Goal: Task Accomplishment & Management: Use online tool/utility

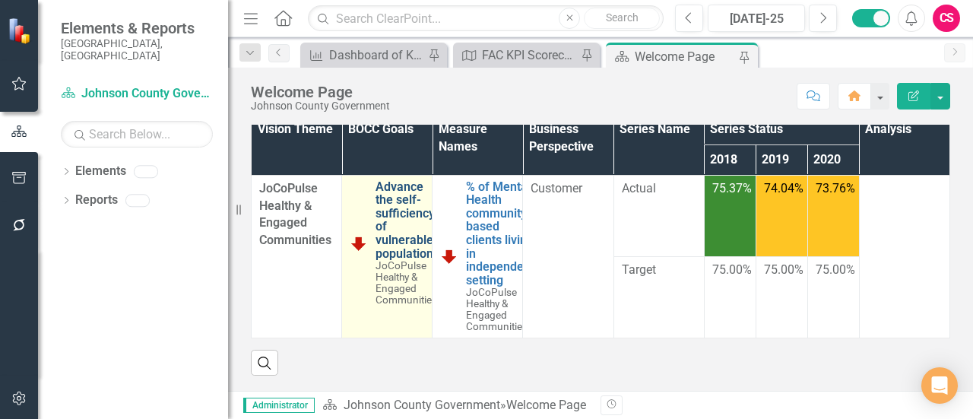
scroll to position [521, 0]
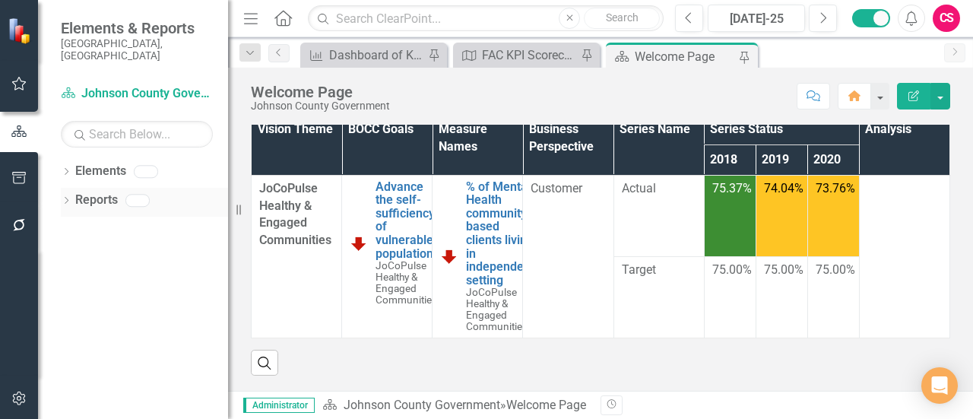
click at [70, 198] on icon "Dropdown" at bounding box center [66, 202] width 11 height 8
click at [71, 198] on div "Dropdown" at bounding box center [66, 202] width 11 height 8
click at [66, 159] on div "Dropdown Elements" at bounding box center [144, 173] width 167 height 29
click at [71, 169] on icon "Dropdown" at bounding box center [66, 173] width 11 height 8
click at [69, 166] on div "Dropdown" at bounding box center [63, 171] width 13 height 11
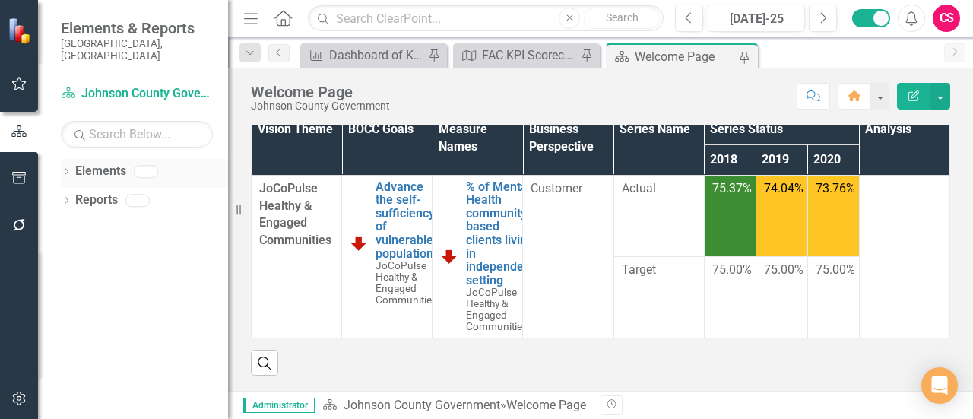
click at [111, 163] on link "Elements" at bounding box center [100, 171] width 51 height 17
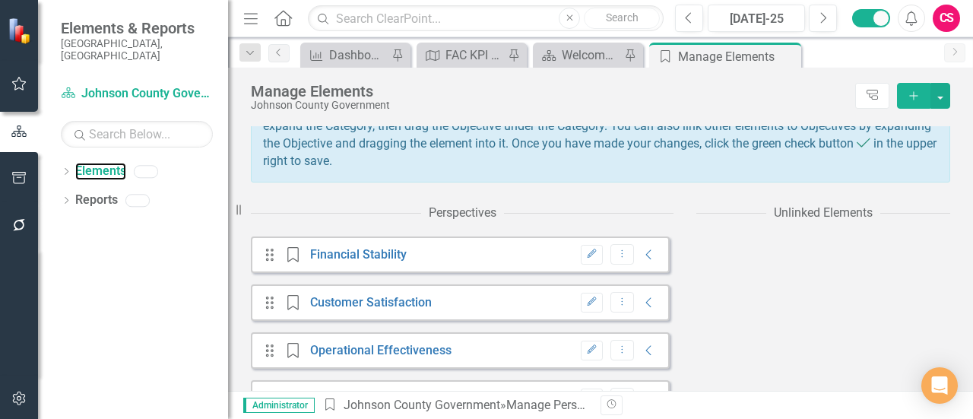
scroll to position [141, 0]
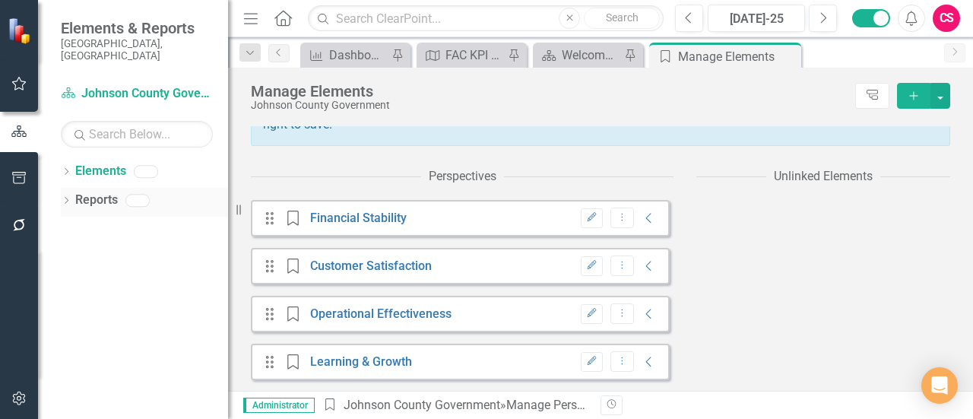
click at [64, 188] on div "Dropdown Reports" at bounding box center [144, 202] width 167 height 29
click at [71, 198] on icon "Dropdown" at bounding box center [66, 202] width 11 height 8
click at [71, 198] on div "Dropdown" at bounding box center [66, 202] width 11 height 8
click at [21, 174] on icon "button" at bounding box center [19, 178] width 16 height 12
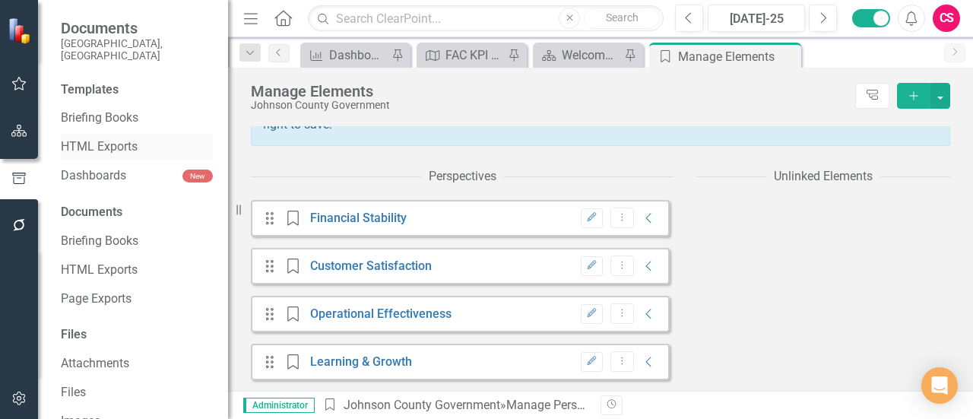
click at [114, 138] on link "HTML Exports" at bounding box center [137, 146] width 152 height 17
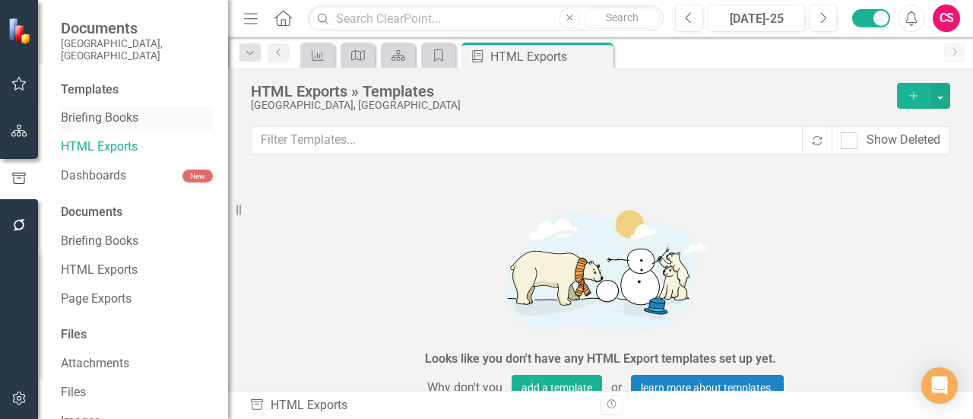
click at [125, 112] on link "Briefing Books" at bounding box center [137, 117] width 152 height 17
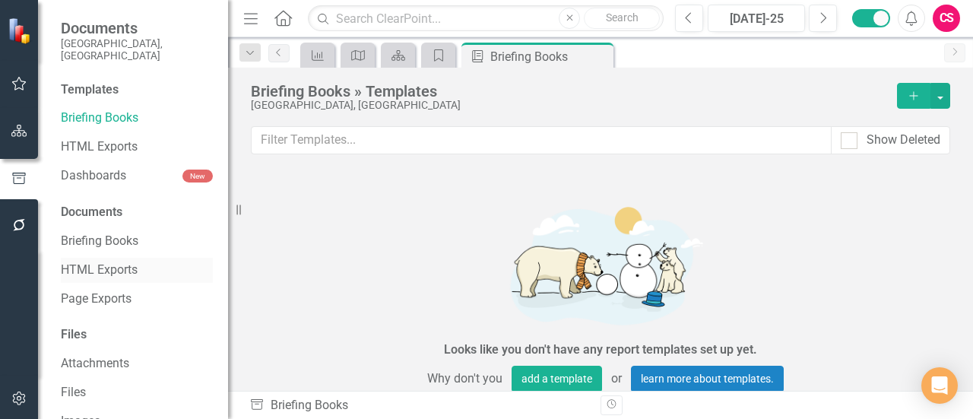
click at [107, 268] on div "HTML Exports" at bounding box center [137, 270] width 152 height 25
click at [112, 261] on link "HTML Exports" at bounding box center [137, 269] width 152 height 17
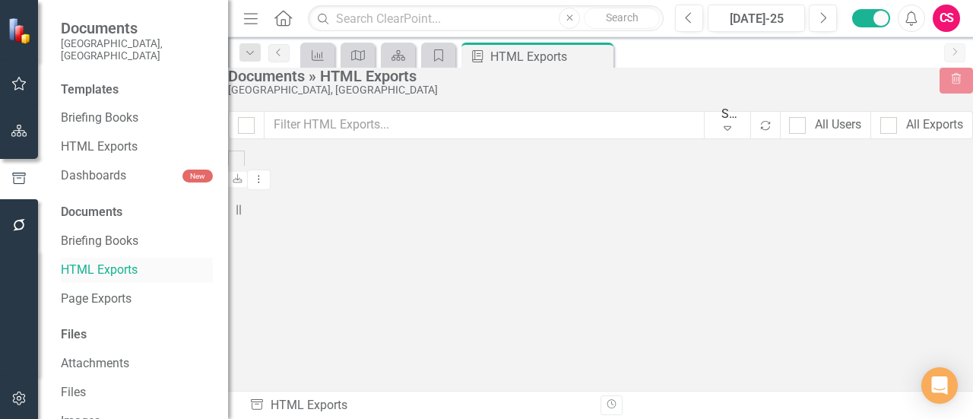
checkbox input "false"
click at [112, 290] on link "Page Exports" at bounding box center [137, 298] width 152 height 17
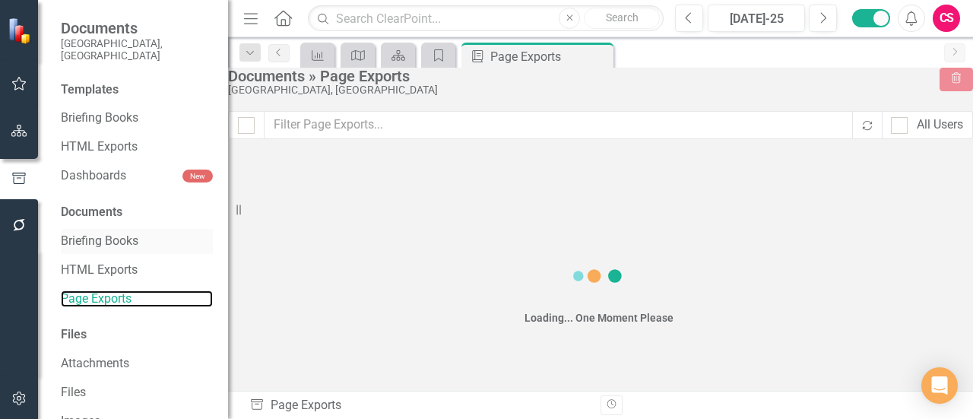
checkbox input "false"
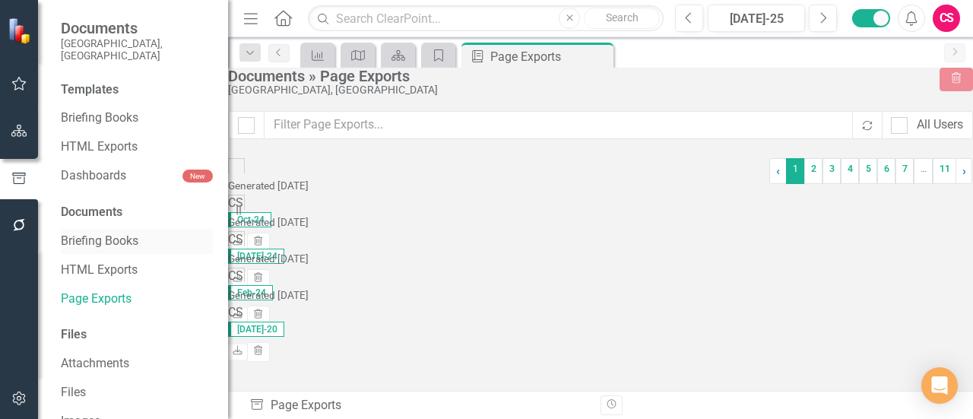
click at [117, 233] on link "Briefing Books" at bounding box center [137, 241] width 152 height 17
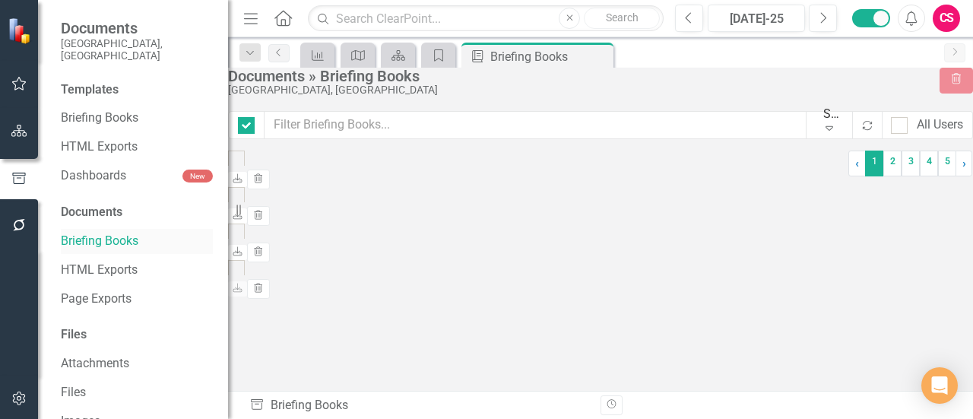
checkbox input "false"
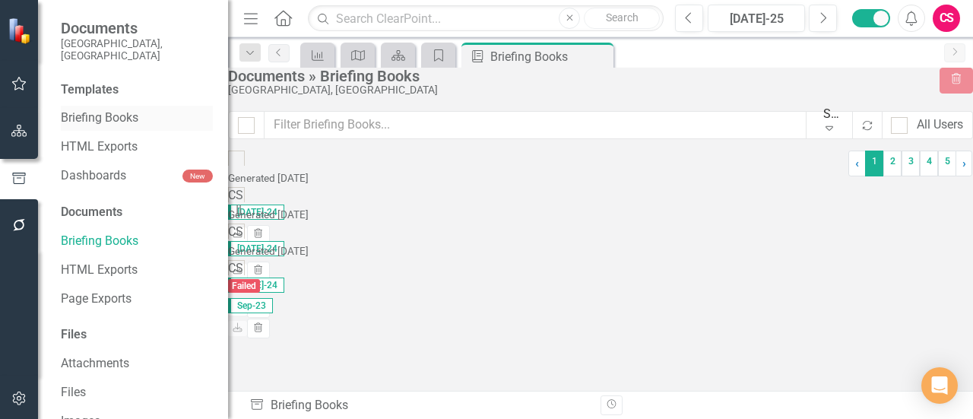
click at [117, 109] on link "Briefing Books" at bounding box center [137, 117] width 152 height 17
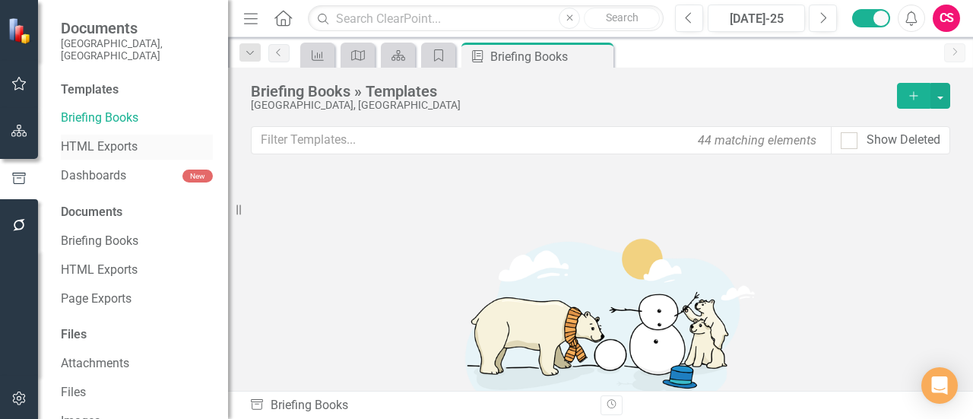
click at [117, 144] on div "HTML Exports" at bounding box center [137, 147] width 152 height 25
click at [100, 138] on link "HTML Exports" at bounding box center [137, 146] width 152 height 17
click at [114, 169] on link "Dashboards" at bounding box center [122, 175] width 122 height 17
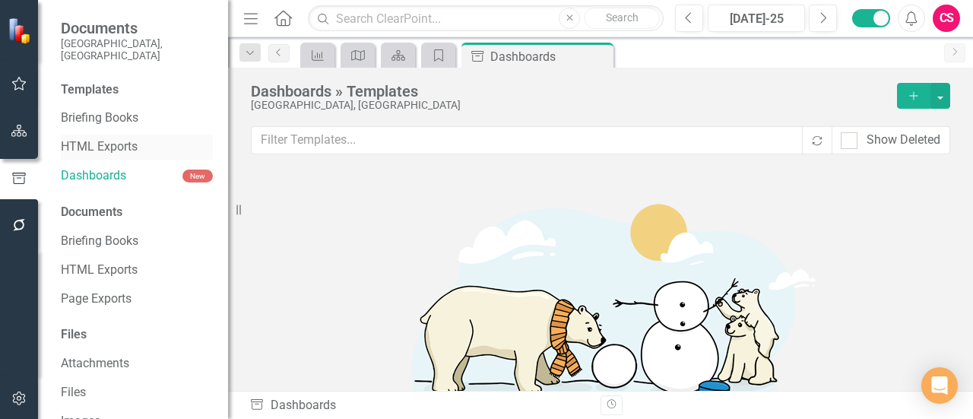
click at [108, 138] on link "HTML Exports" at bounding box center [137, 146] width 152 height 17
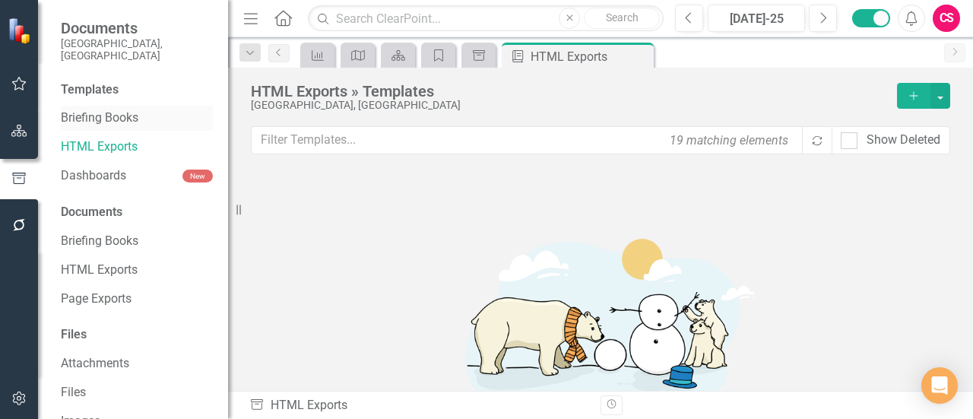
click at [124, 109] on link "Briefing Books" at bounding box center [137, 117] width 152 height 17
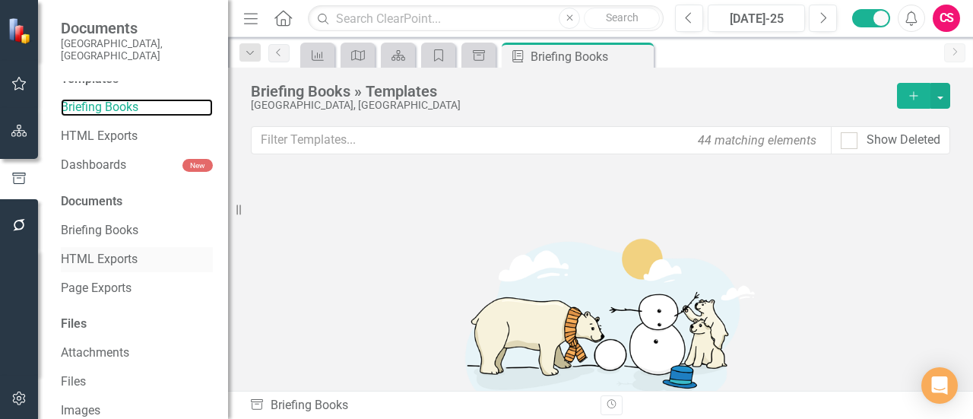
scroll to position [21, 0]
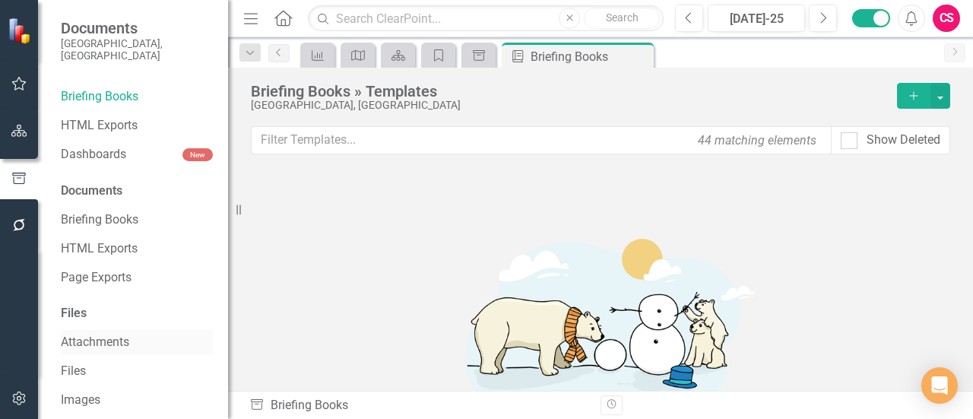
click at [106, 330] on div "Attachments" at bounding box center [137, 342] width 152 height 25
click at [106, 362] on link "Files" at bounding box center [137, 370] width 152 height 17
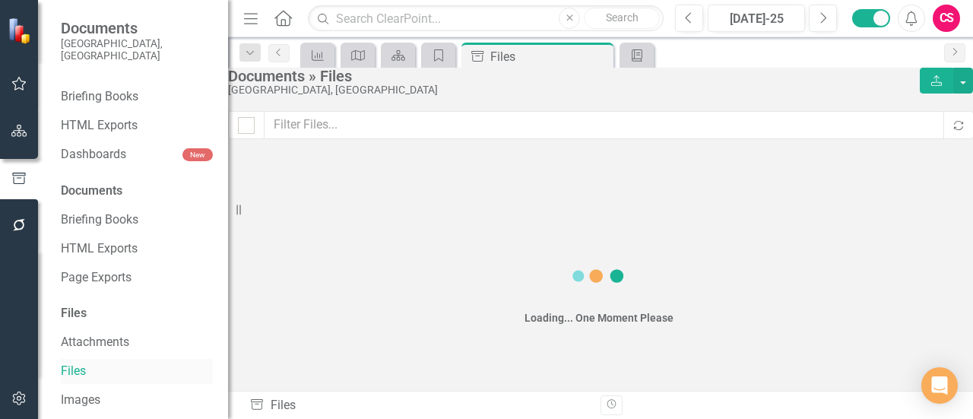
checkbox input "false"
click at [158, 269] on link "Page Exports" at bounding box center [137, 277] width 152 height 17
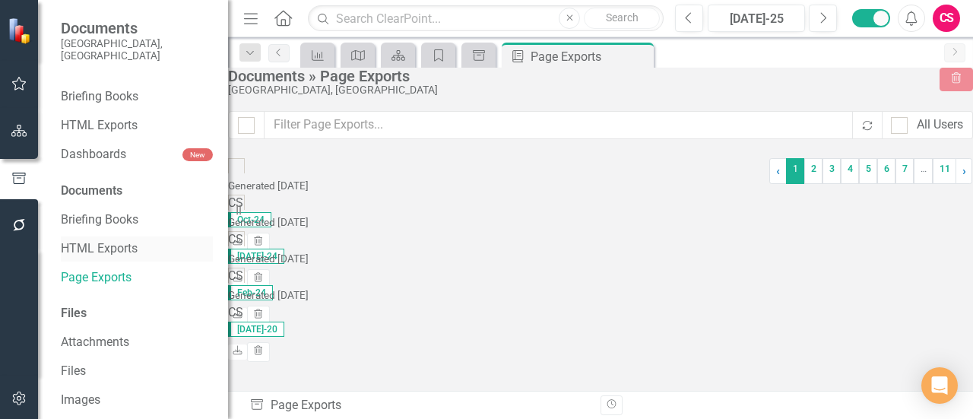
click at [159, 246] on div "HTML Exports" at bounding box center [137, 248] width 152 height 25
click at [135, 240] on link "HTML Exports" at bounding box center [137, 248] width 152 height 17
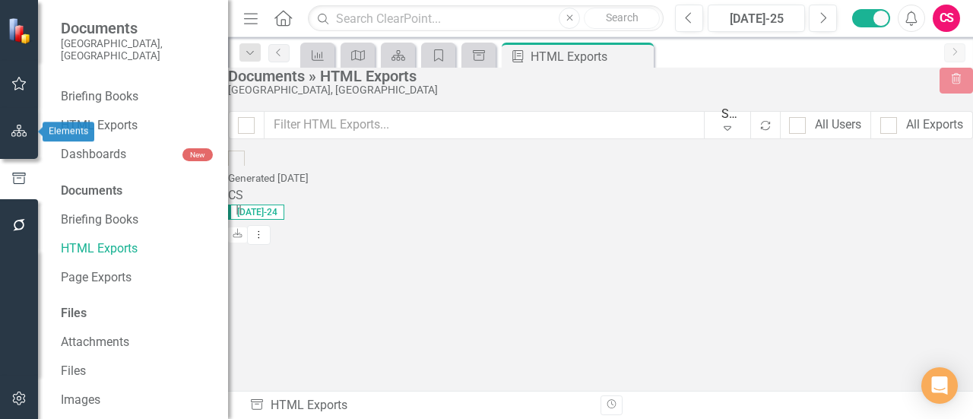
click at [34, 132] on button "button" at bounding box center [19, 132] width 34 height 32
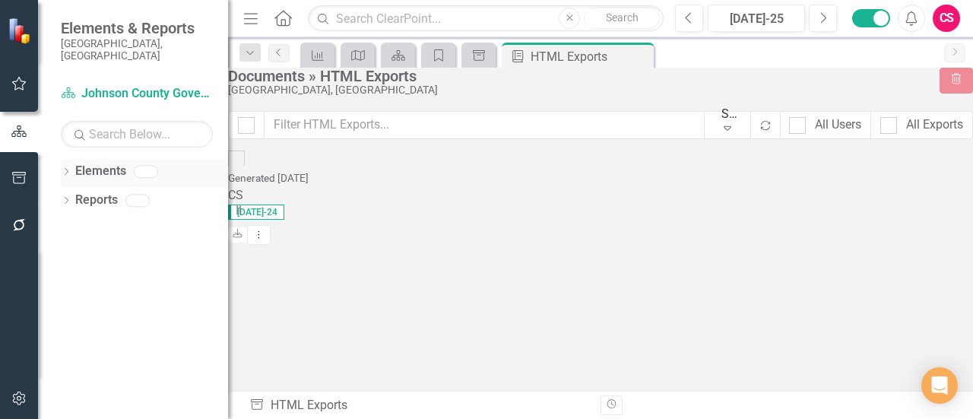
click at [68, 159] on div "Dropdown Elements" at bounding box center [144, 173] width 167 height 29
click at [69, 169] on icon "Dropdown" at bounding box center [66, 173] width 11 height 8
click at [68, 166] on div "Dropdown" at bounding box center [63, 171] width 13 height 11
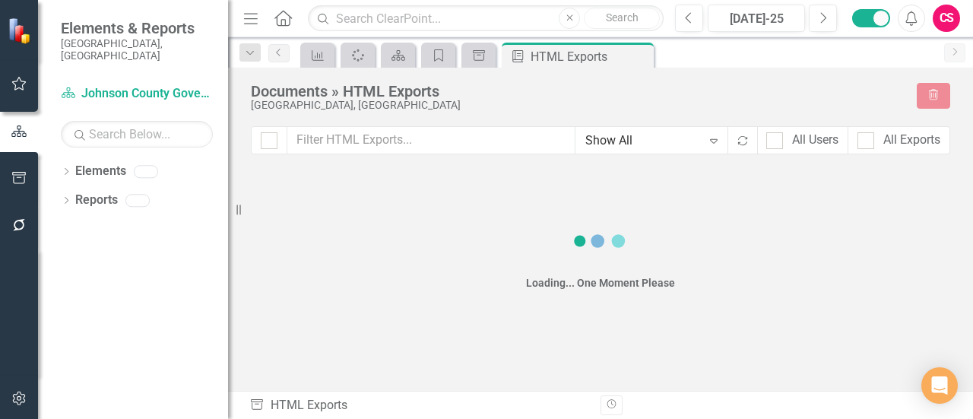
checkbox input "false"
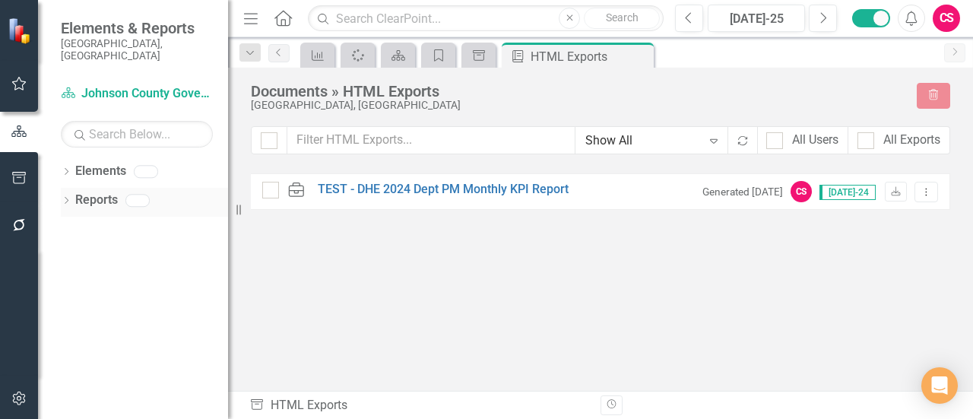
click at [71, 188] on div "Dropdown Reports" at bounding box center [144, 202] width 167 height 29
click at [65, 198] on icon "Dropdown" at bounding box center [66, 202] width 11 height 8
click at [68, 195] on icon "Dropdown" at bounding box center [64, 200] width 8 height 11
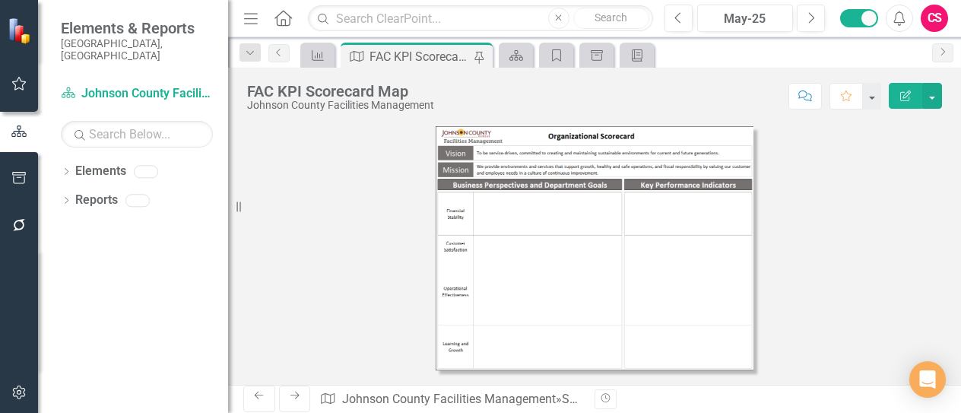
click at [537, 232] on img at bounding box center [594, 248] width 318 height 244
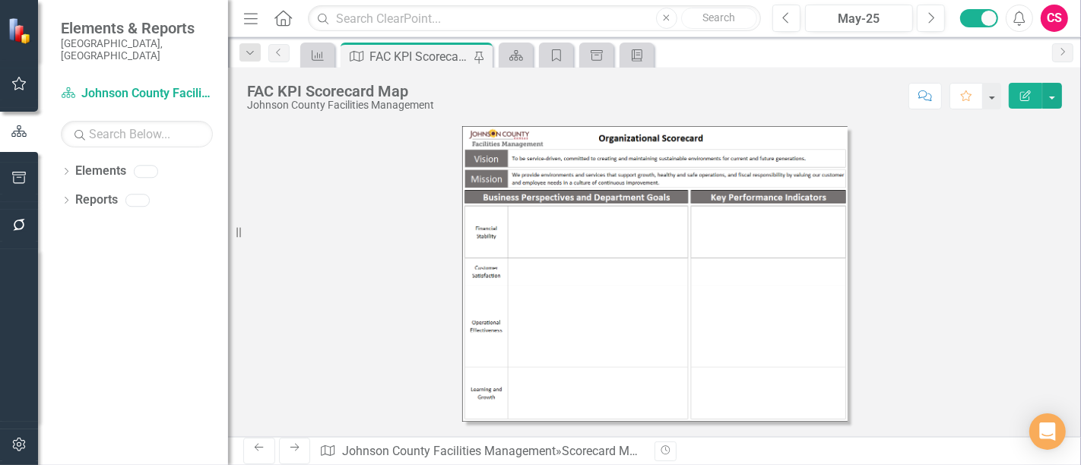
click at [505, 232] on img at bounding box center [654, 274] width 385 height 296
click at [489, 236] on img at bounding box center [654, 274] width 385 height 296
click at [567, 226] on img at bounding box center [654, 274] width 385 height 296
click at [783, 226] on img at bounding box center [654, 274] width 385 height 296
click at [771, 290] on img at bounding box center [654, 274] width 385 height 296
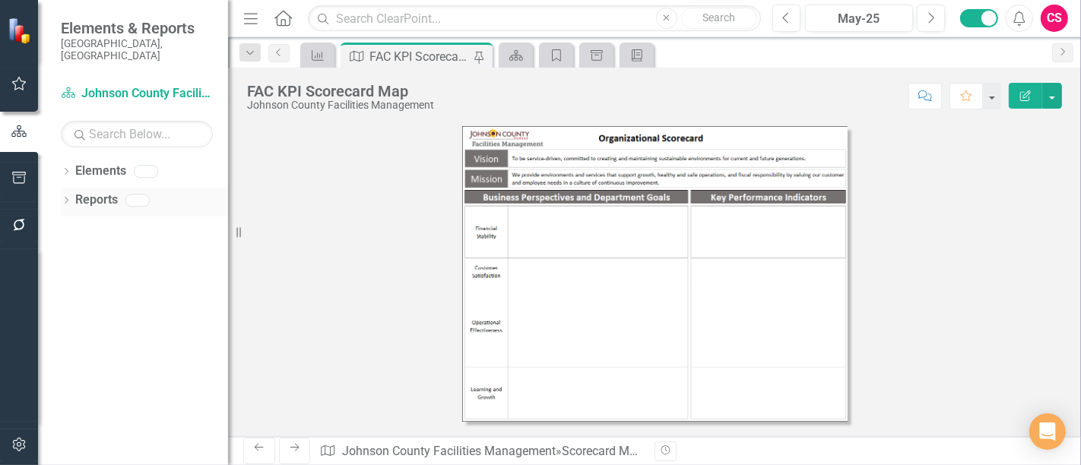
click at [70, 198] on icon "Dropdown" at bounding box center [66, 202] width 11 height 8
click at [70, 195] on div "Dropdown" at bounding box center [63, 200] width 13 height 11
click at [33, 170] on button "button" at bounding box center [19, 179] width 34 height 32
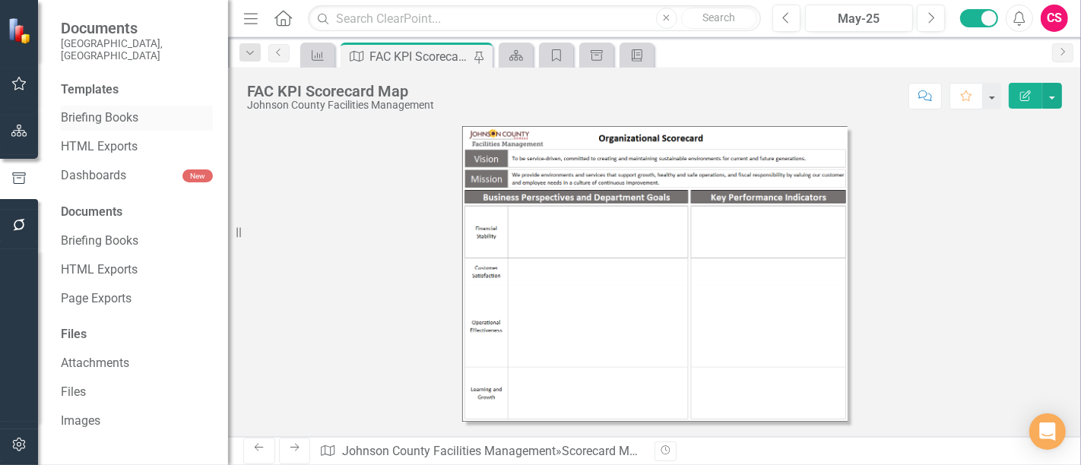
click at [119, 109] on link "Briefing Books" at bounding box center [137, 117] width 152 height 17
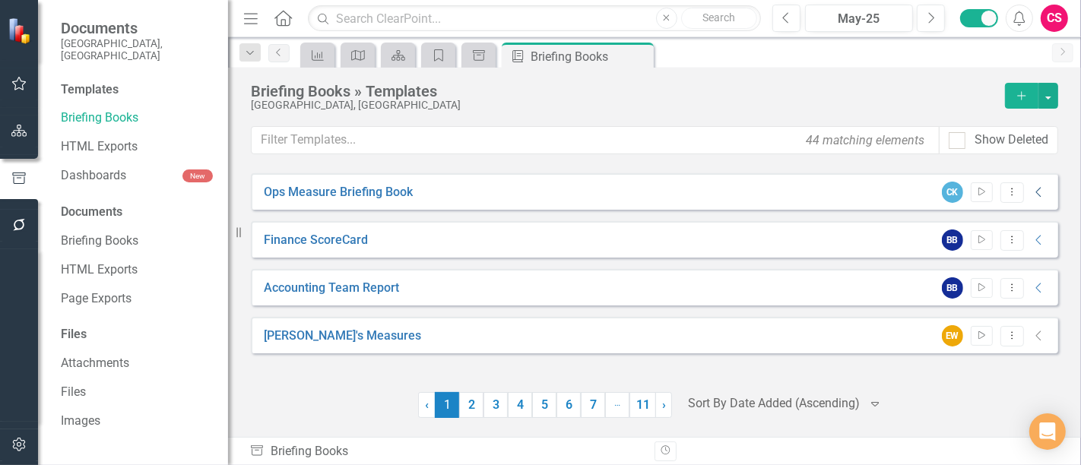
click at [960, 191] on icon "Collapse" at bounding box center [1038, 192] width 15 height 12
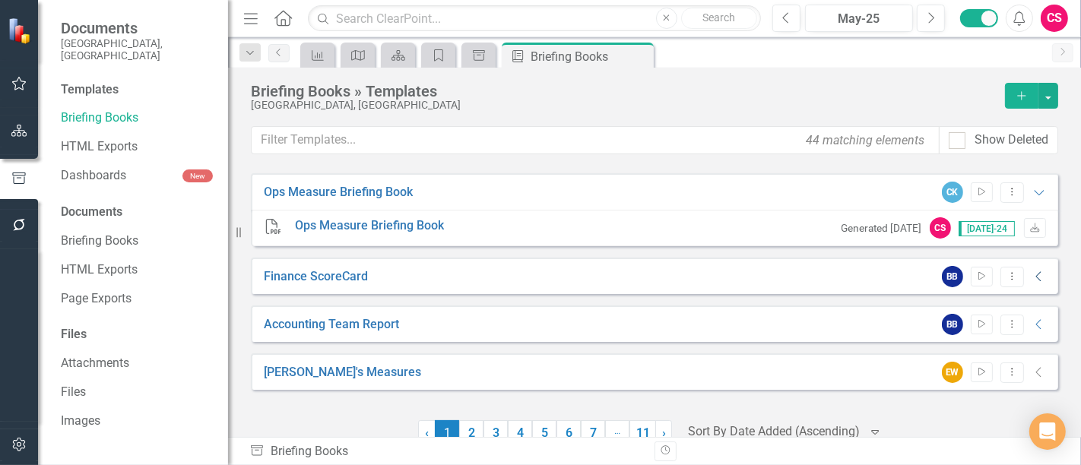
click at [960, 277] on icon "Collapse" at bounding box center [1038, 277] width 15 height 12
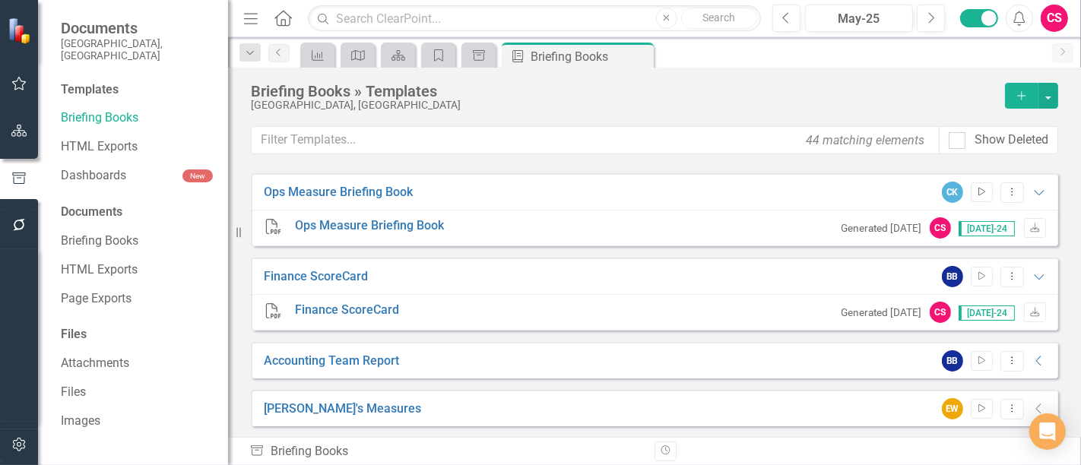
click at [960, 193] on icon "Start" at bounding box center [981, 192] width 11 height 9
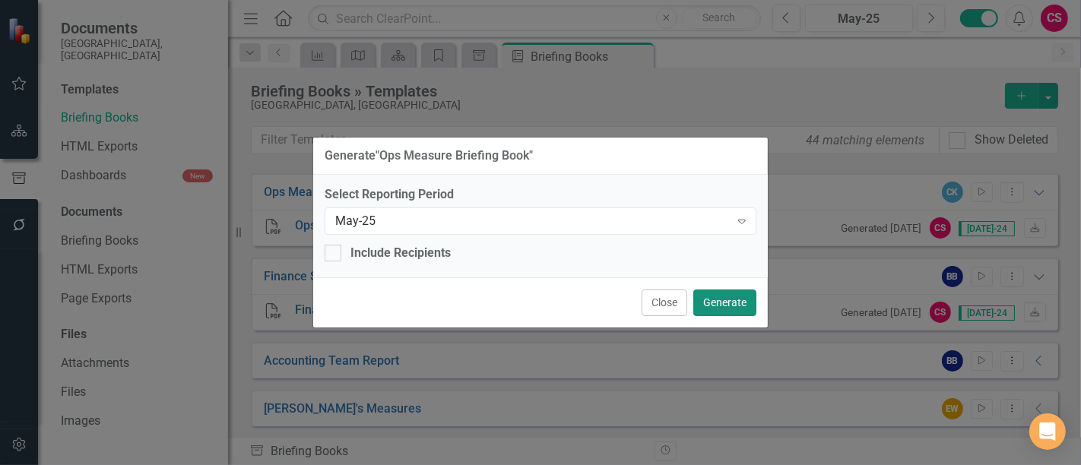
click at [749, 305] on button "Generate" at bounding box center [724, 303] width 63 height 27
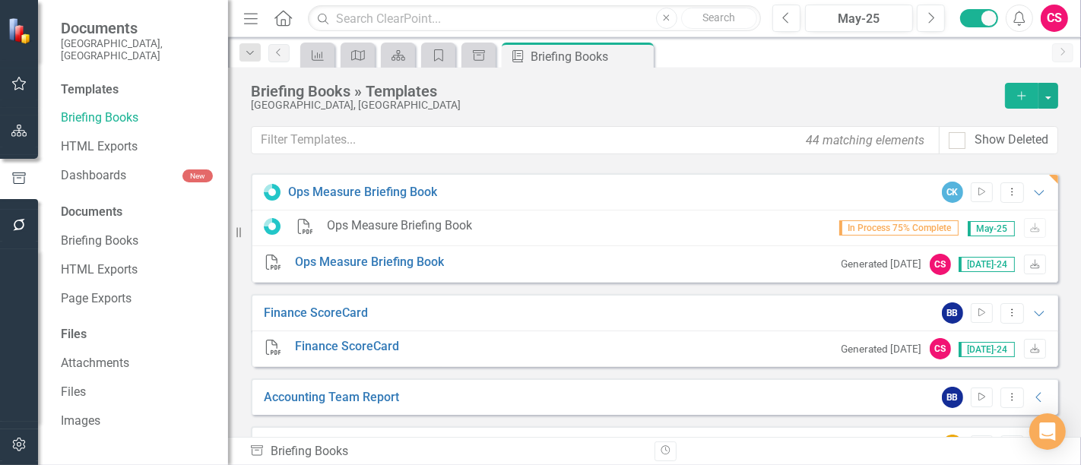
click at [882, 87] on div "Briefing Books » Templates" at bounding box center [624, 91] width 746 height 17
click at [641, 52] on icon "Close" at bounding box center [638, 56] width 15 height 12
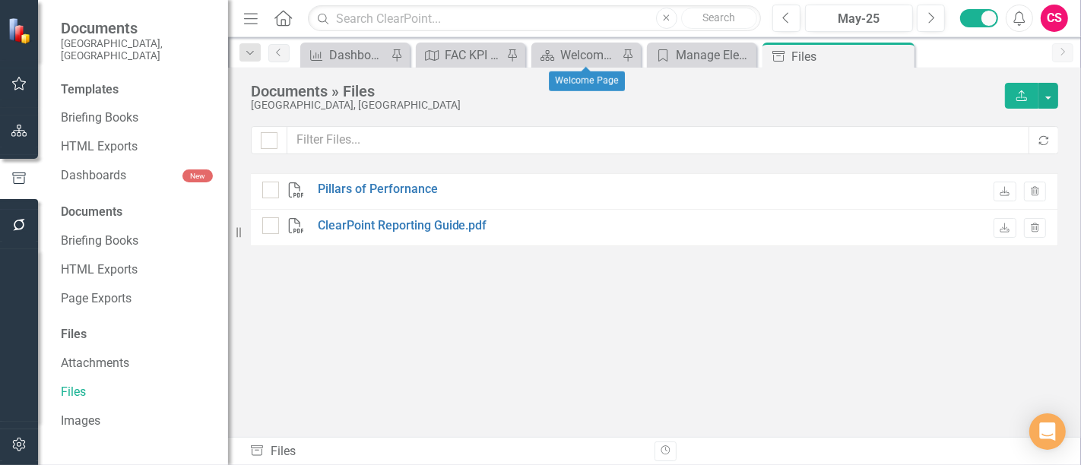
checkbox input "false"
